Goal: Obtain resource: Obtain resource

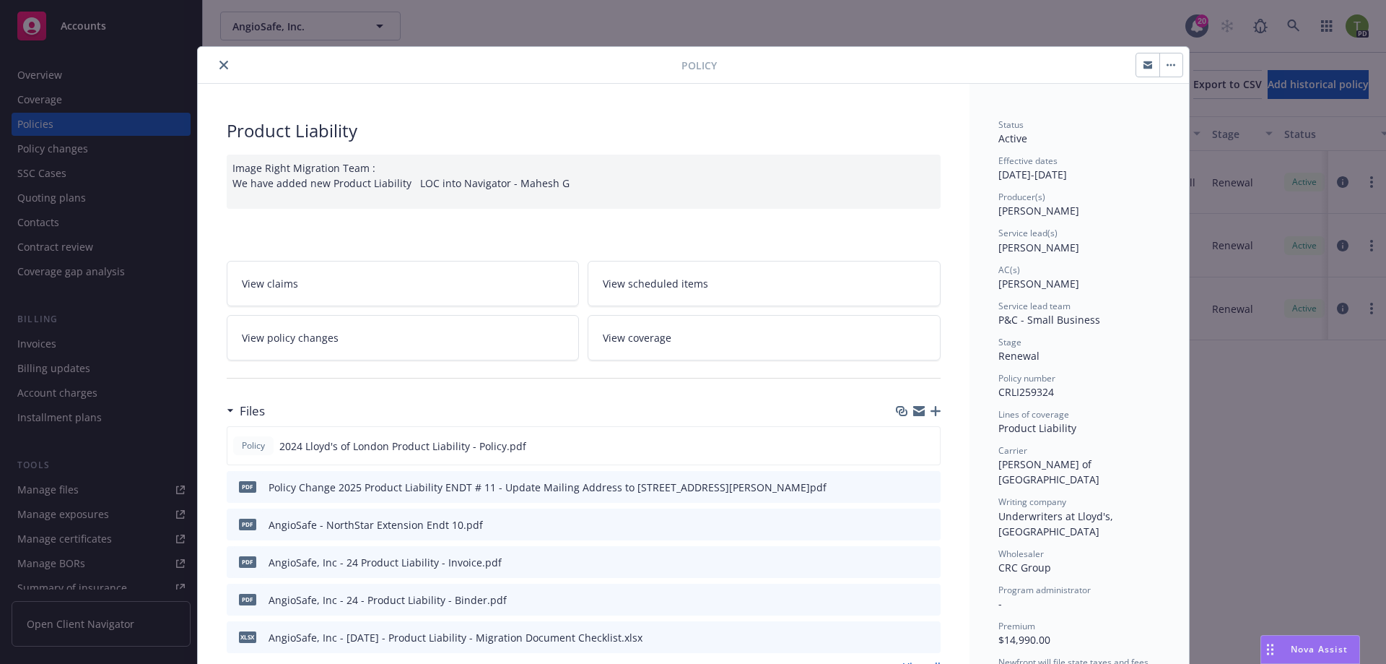
click at [220, 67] on icon "close" at bounding box center [224, 65] width 9 height 9
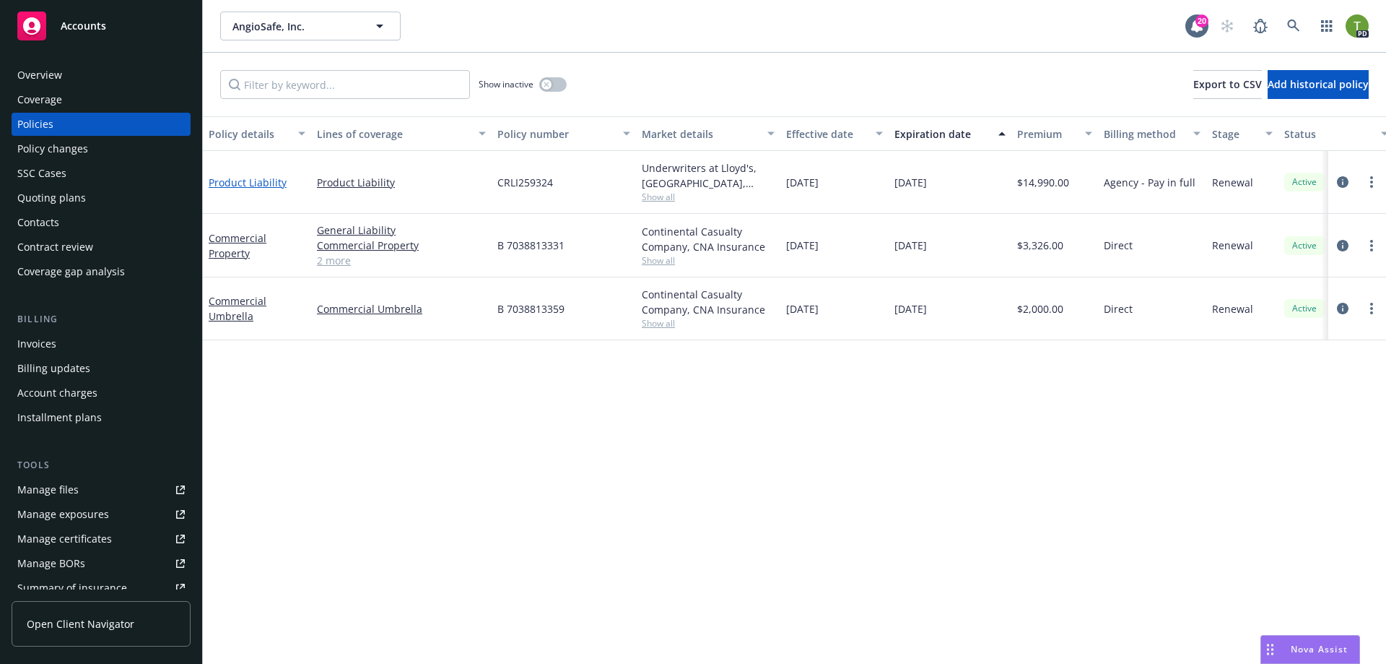
click at [265, 180] on link "Product Liability" at bounding box center [248, 182] width 78 height 14
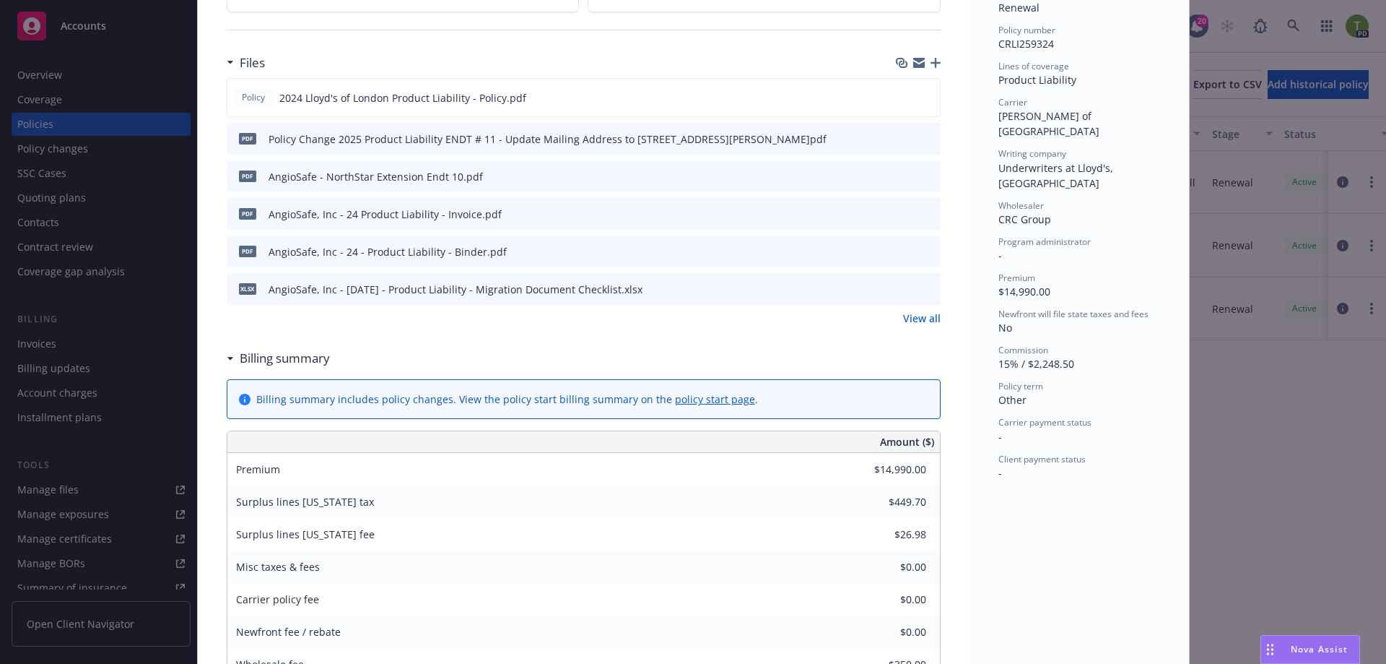
scroll to position [332, 0]
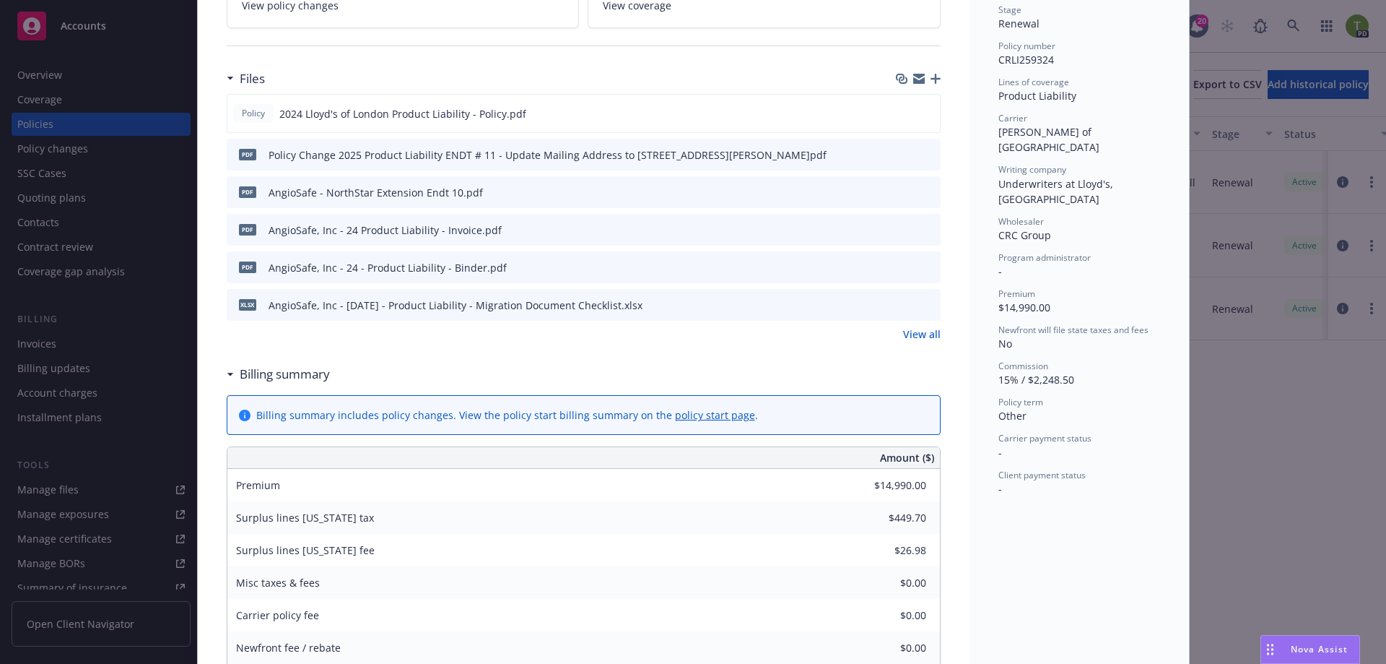
click at [926, 266] on icon "preview file" at bounding box center [927, 266] width 13 height 10
click at [925, 269] on icon "preview file" at bounding box center [927, 266] width 13 height 10
